Goal: Information Seeking & Learning: Learn about a topic

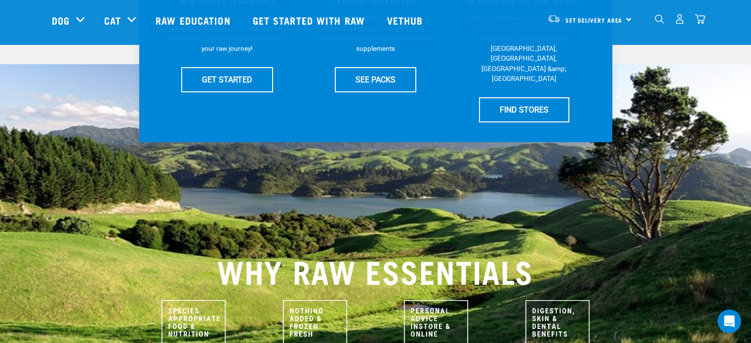
scroll to position [296, 0]
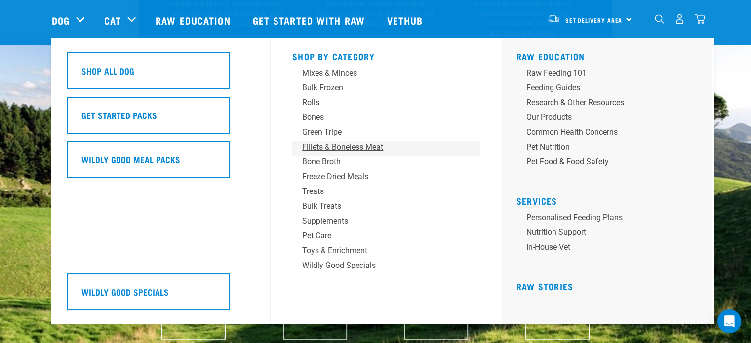
click at [352, 150] on div "Fillets & Boneless Meat" at bounding box center [379, 147] width 154 height 12
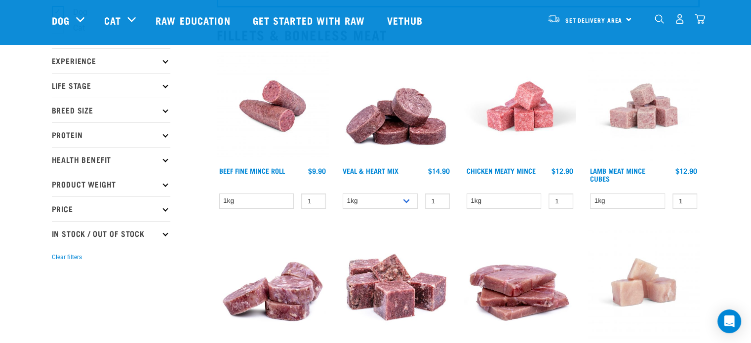
scroll to position [99, 0]
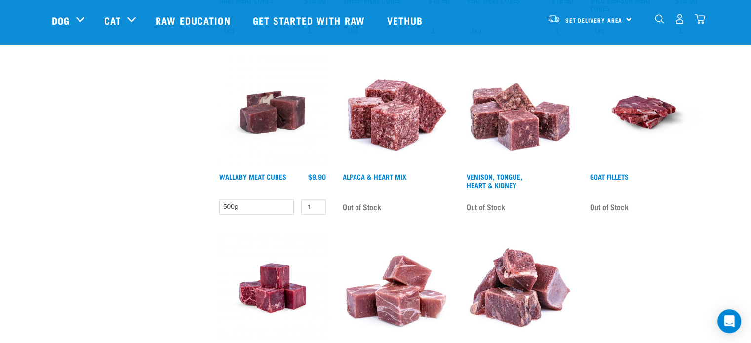
scroll to position [642, 0]
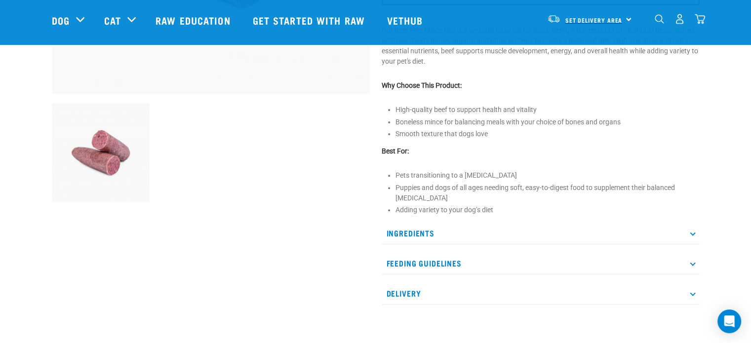
scroll to position [346, 0]
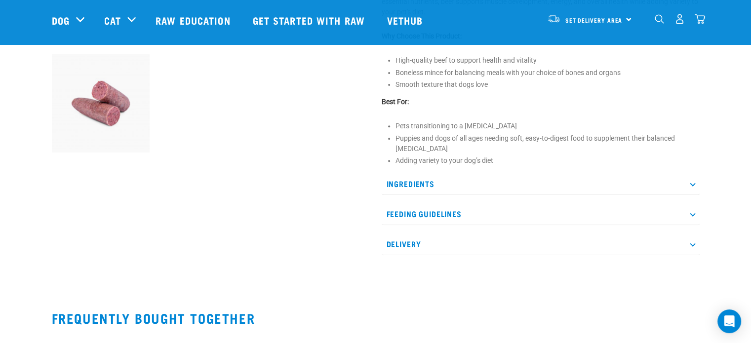
click at [562, 183] on p "Ingredients" at bounding box center [541, 184] width 318 height 22
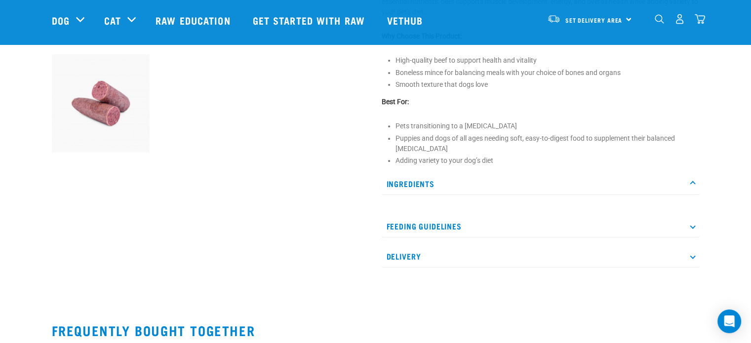
click at [689, 179] on p "Ingredients" at bounding box center [541, 184] width 318 height 22
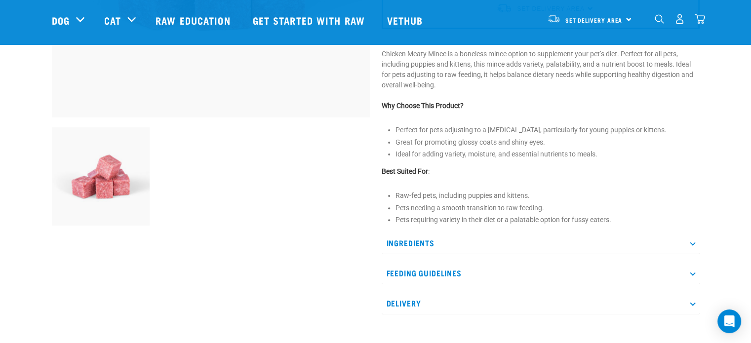
scroll to position [296, 0]
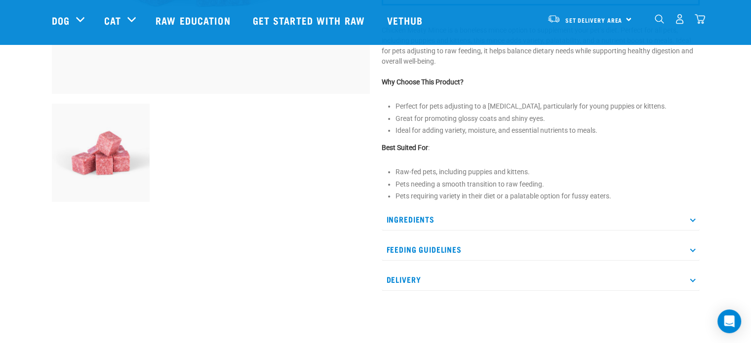
click at [631, 219] on p "Ingredients" at bounding box center [541, 219] width 318 height 22
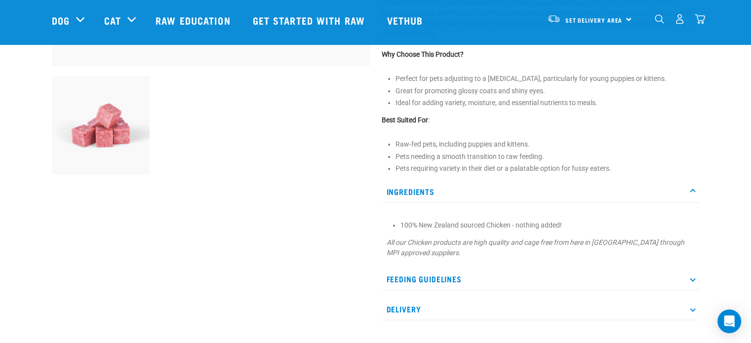
scroll to position [346, 0]
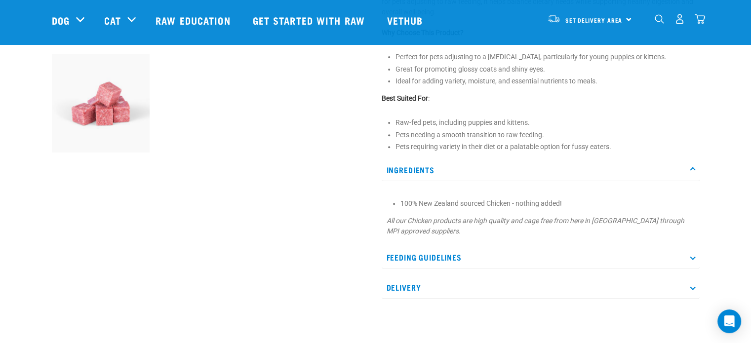
click at [618, 249] on p "Feeding Guidelines" at bounding box center [541, 257] width 318 height 22
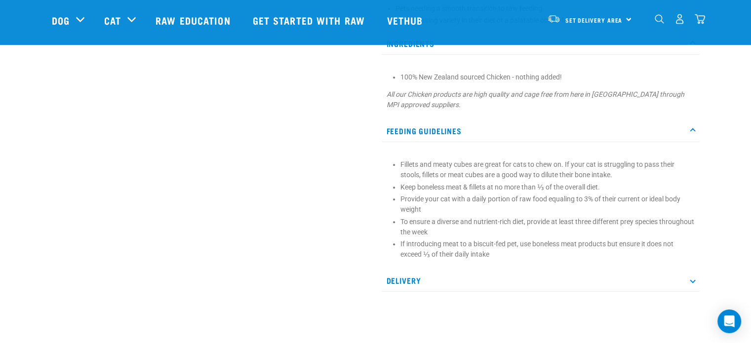
scroll to position [494, 0]
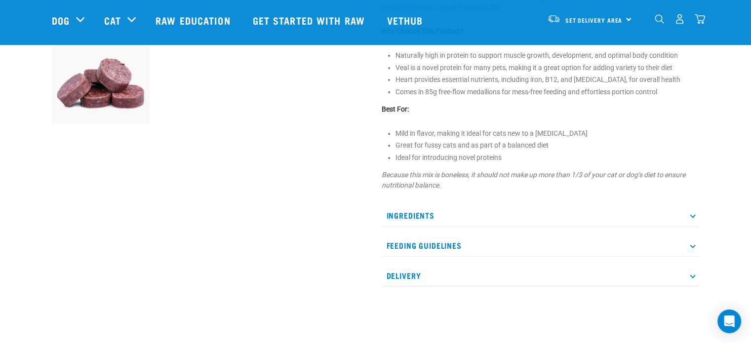
scroll to position [395, 0]
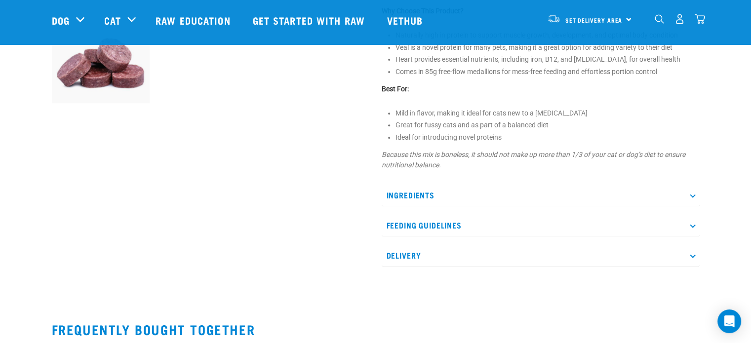
click at [628, 194] on p "Ingredients" at bounding box center [541, 195] width 318 height 22
